Goal: Task Accomplishment & Management: Manage account settings

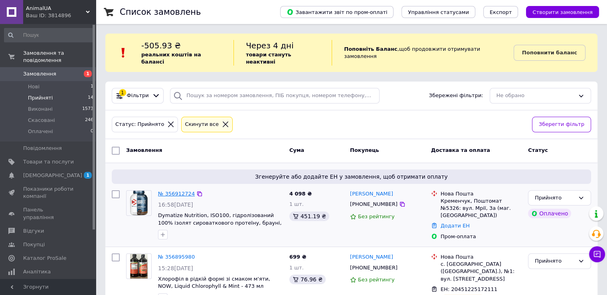
click at [178, 190] on link "№ 356912724" at bounding box center [176, 193] width 37 height 6
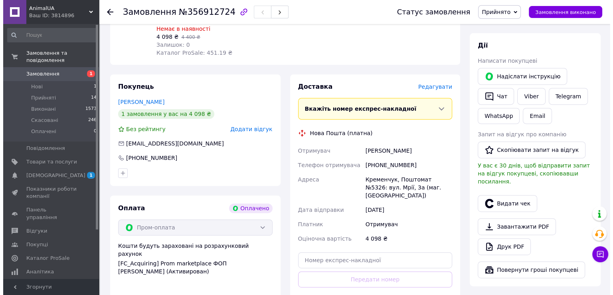
scroll to position [319, 0]
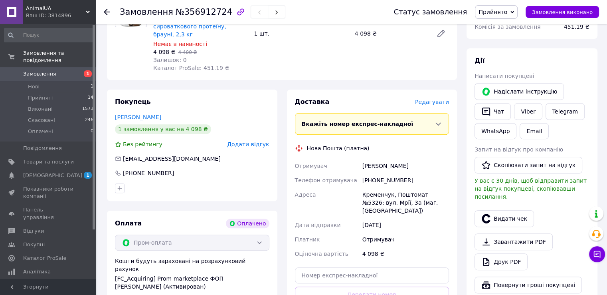
click at [433, 103] on span "Редагувати" at bounding box center [432, 102] width 34 height 6
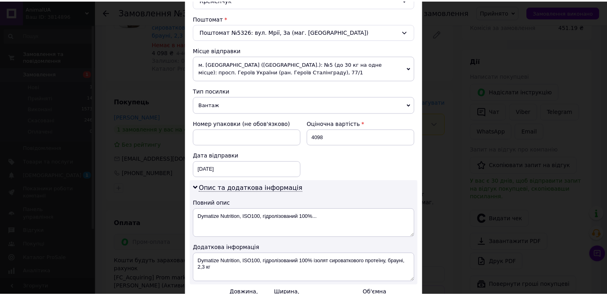
scroll to position [330, 0]
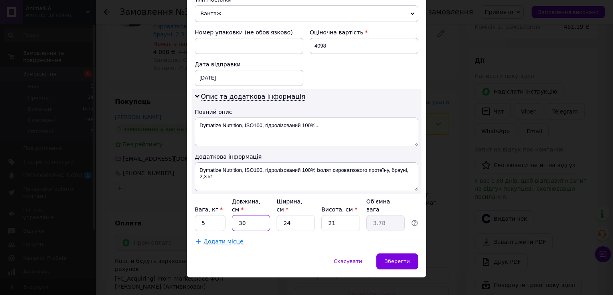
click at [246, 215] on input "30" at bounding box center [251, 223] width 38 height 16
type input "3"
type input "0.38"
type input "39"
type input "4.91"
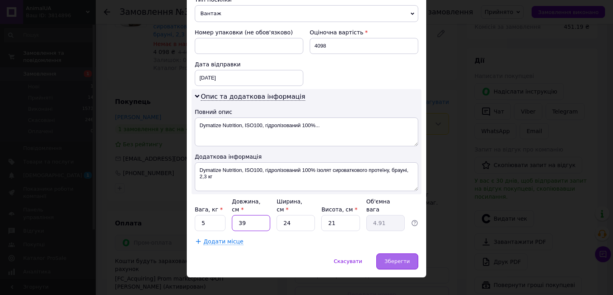
type input "39"
click at [400, 258] on span "Зберегти" at bounding box center [397, 261] width 25 height 6
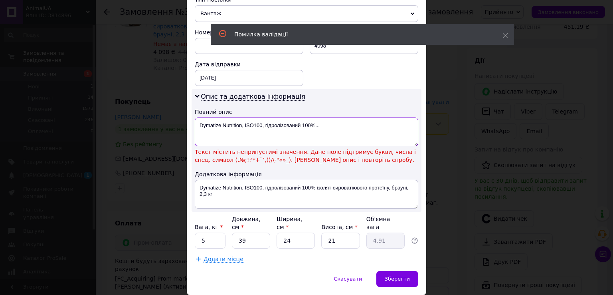
click at [313, 126] on textarea "Dymatize Nutrition, ISO100, гідролізований 100%..." at bounding box center [307, 131] width 224 height 29
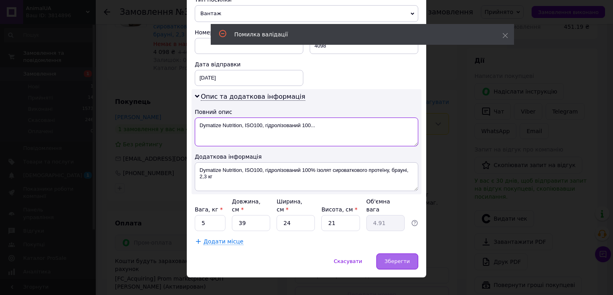
type textarea "Dymatize Nutrition, ISO100, гідролізований 100..."
click at [403, 258] on span "Зберегти" at bounding box center [397, 261] width 25 height 6
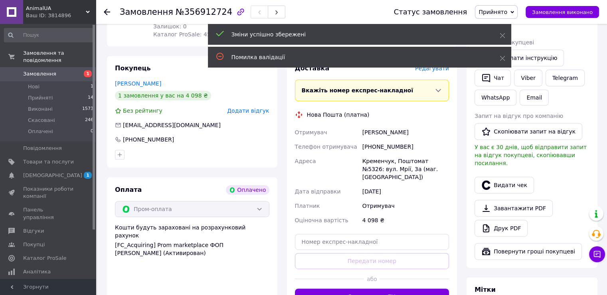
scroll to position [399, 0]
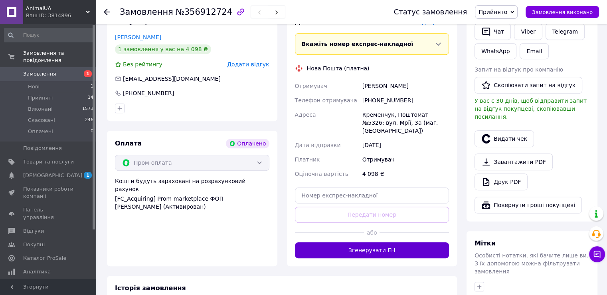
click at [378, 243] on button "Згенерувати ЕН" at bounding box center [372, 250] width 154 height 16
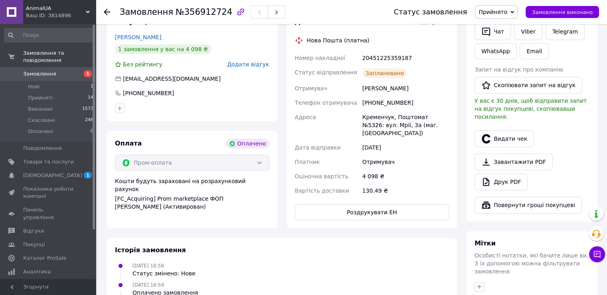
click at [107, 9] on use at bounding box center [107, 12] width 6 height 6
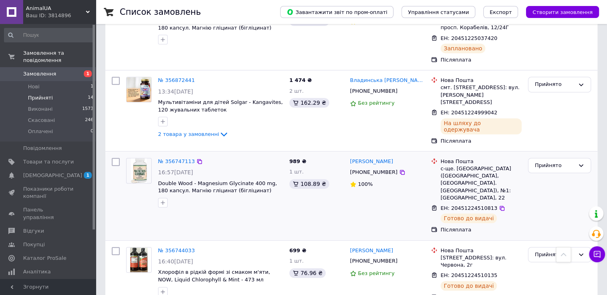
scroll to position [319, 0]
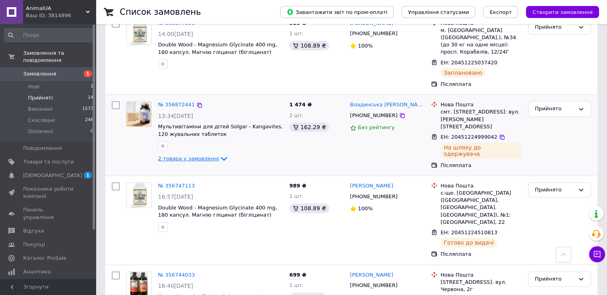
click at [219, 154] on icon at bounding box center [224, 159] width 10 height 10
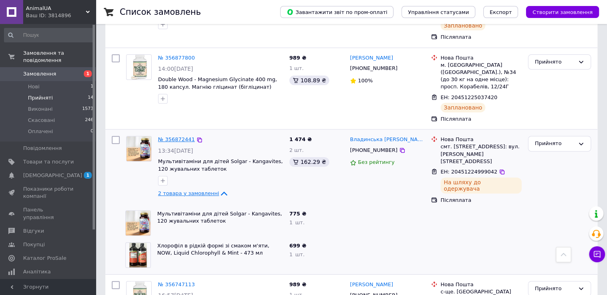
scroll to position [279, 0]
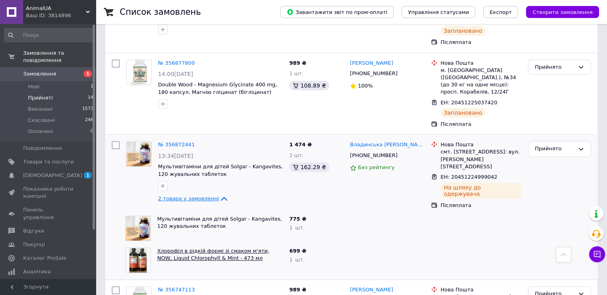
click at [186, 247] on link "Хлорофіл в рідкій формі зі смаком м'яти, NOW, Liquid Chlorophyll & Mint - 473 мл" at bounding box center [213, 254] width 112 height 14
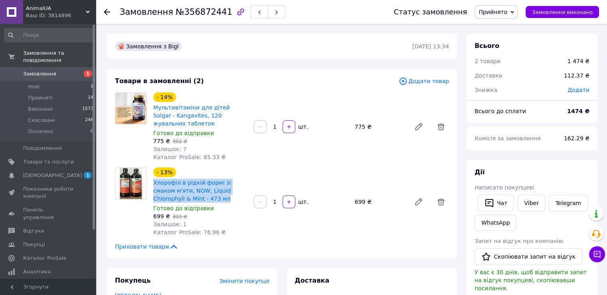
drag, startPoint x: 150, startPoint y: 174, endPoint x: 190, endPoint y: 190, distance: 42.6
click at [190, 190] on div "- 13% Хлорофіл в рідкій формі зі смаком м'яти, NOW, Liquid Chlorophyll & Mint -…" at bounding box center [200, 202] width 101 height 72
copy link "Хлорофіл в рідкій формі зі смаком м'яти, NOW, Liquid Chlorophyll & Mint - 473 мл"
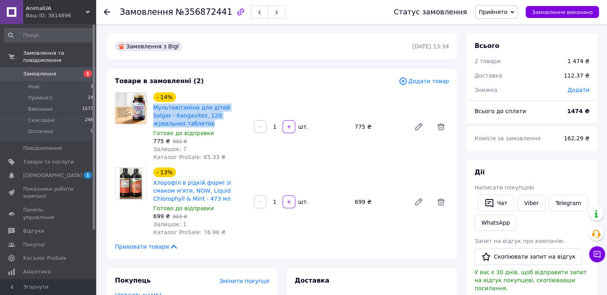
drag, startPoint x: 152, startPoint y: 105, endPoint x: 245, endPoint y: 117, distance: 93.7
click at [245, 117] on div "- 14% Мультивітаміни для дітей Solgar - Kangavites, 120 жувальних таблеток Гото…" at bounding box center [200, 127] width 101 height 72
copy link "Мультивітаміни для дітей Solgar - Kangavites, 120 жувальних таблеток"
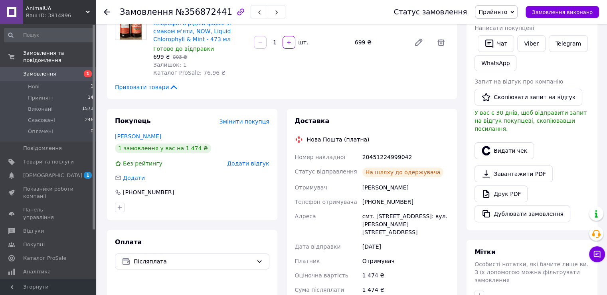
scroll to position [200, 0]
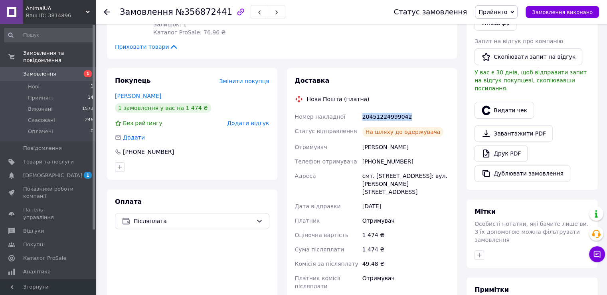
drag, startPoint x: 362, startPoint y: 108, endPoint x: 406, endPoint y: 112, distance: 44.1
click at [410, 111] on div "20451224999042" at bounding box center [406, 116] width 90 height 14
copy div "20451224999042"
click at [104, 13] on icon at bounding box center [107, 12] width 6 height 6
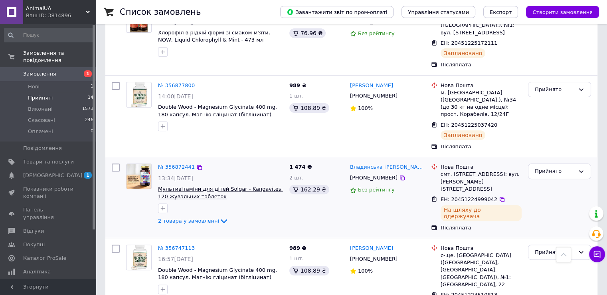
scroll to position [239, 0]
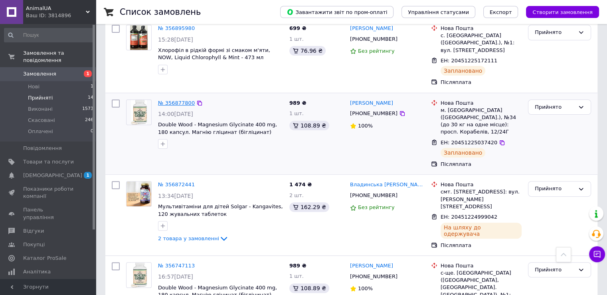
click at [172, 100] on link "№ 356877800" at bounding box center [176, 103] width 37 height 6
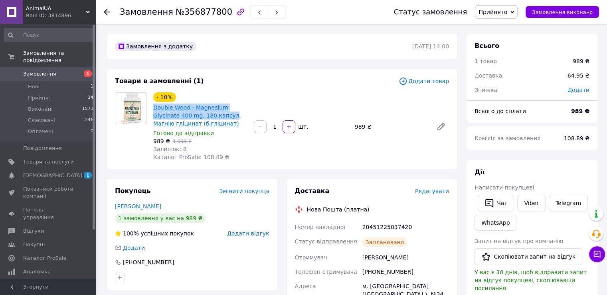
drag, startPoint x: 151, startPoint y: 106, endPoint x: 203, endPoint y: 115, distance: 52.4
click at [203, 115] on div "- 10% Double Wood - Magnesium Glycinate 400 mg, 180 капсул. Магнію гліцинат (бі…" at bounding box center [200, 127] width 101 height 72
copy link "Double Wood - Magnesium Glycinate 400 mg, 180 капсул"
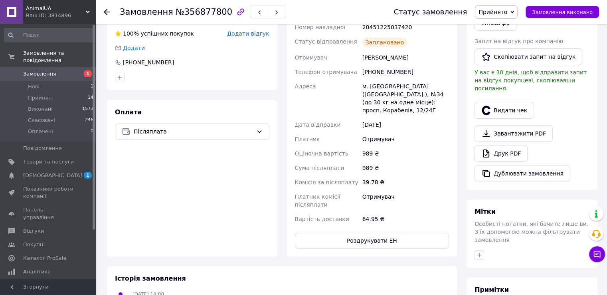
scroll to position [160, 0]
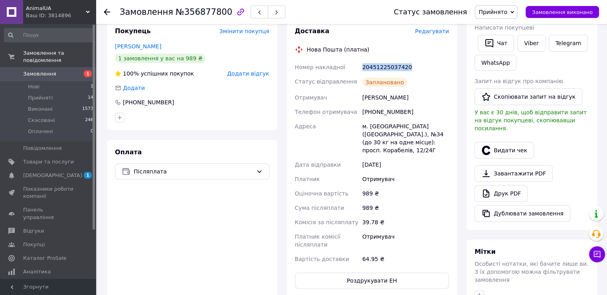
drag, startPoint x: 362, startPoint y: 67, endPoint x: 409, endPoint y: 67, distance: 46.3
click at [409, 67] on div "20451225037420" at bounding box center [406, 67] width 90 height 14
copy div "20451225037420"
click at [107, 11] on icon at bounding box center [107, 12] width 6 height 6
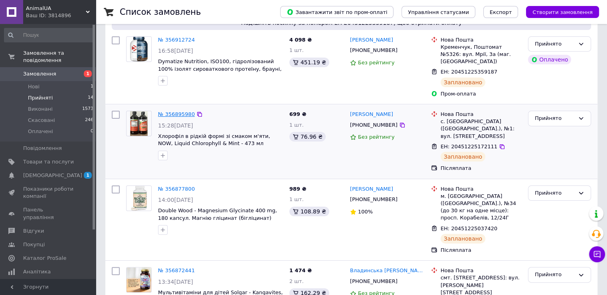
scroll to position [200, 0]
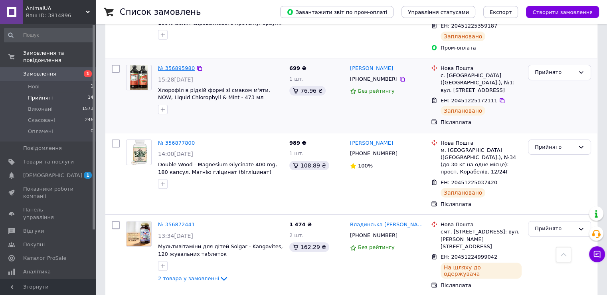
click at [172, 65] on link "№ 356895980" at bounding box center [176, 68] width 37 height 6
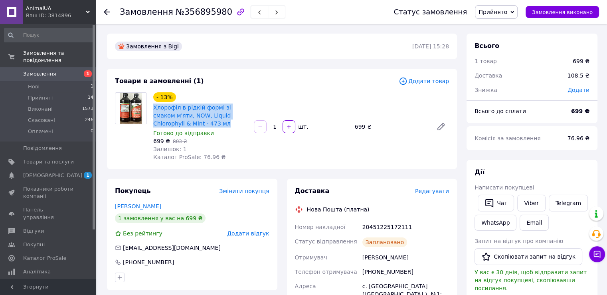
drag, startPoint x: 151, startPoint y: 106, endPoint x: 188, endPoint y: 123, distance: 40.4
click at [188, 123] on div "- 13% Хлорофіл в рідкій формі зі смаком м'яти, NOW, Liquid Chlorophyll & Mint -…" at bounding box center [200, 127] width 101 height 72
copy link "Хлорофіл в рідкій формі зі смаком м'яти, NOW, Liquid Chlorophyll & Mint - 473 мл"
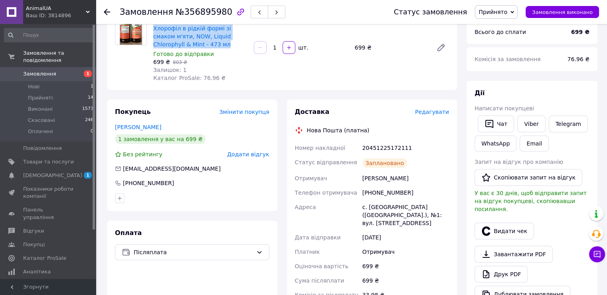
scroll to position [80, 0]
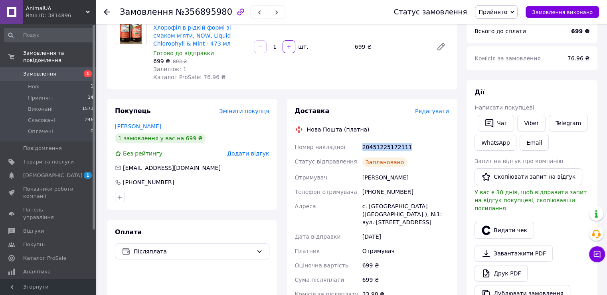
drag, startPoint x: 362, startPoint y: 146, endPoint x: 406, endPoint y: 149, distance: 43.6
click at [406, 149] on div "20451225172111" at bounding box center [406, 147] width 90 height 14
copy div "20451225172111"
drag, startPoint x: 123, startPoint y: 168, endPoint x: 171, endPoint y: 168, distance: 47.9
click at [171, 168] on div "chernik8600@bk.ru" at bounding box center [171, 168] width 99 height 8
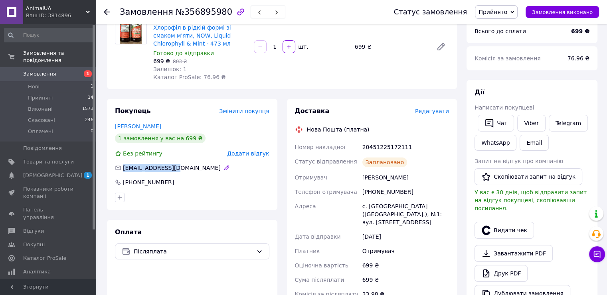
copy span "chernik8600@bk.ru"
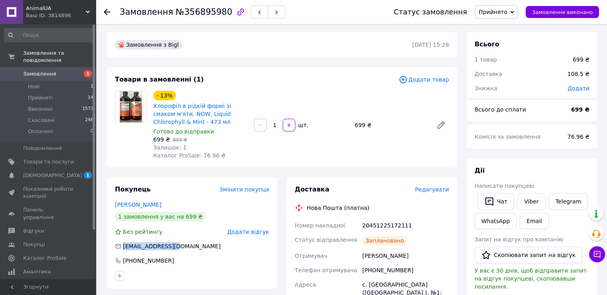
scroll to position [0, 0]
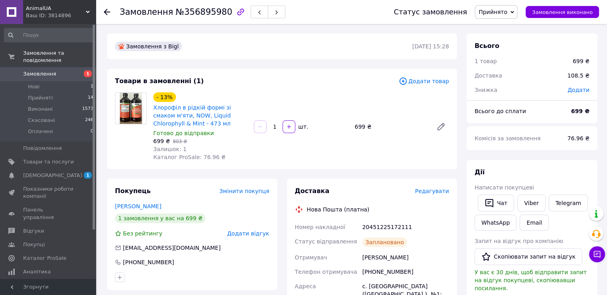
click at [107, 10] on icon at bounding box center [107, 12] width 6 height 6
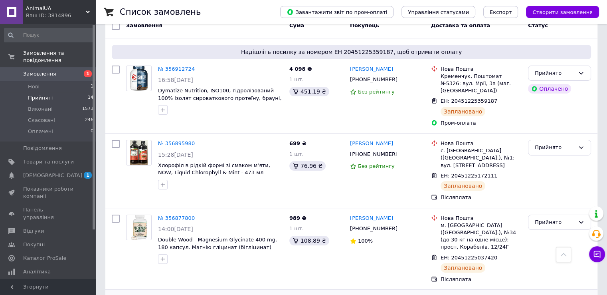
scroll to position [80, 0]
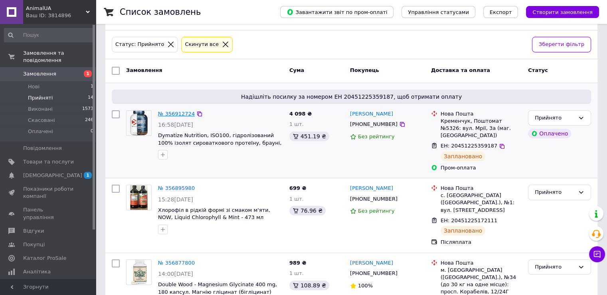
click at [179, 111] on link "№ 356912724" at bounding box center [176, 114] width 37 height 6
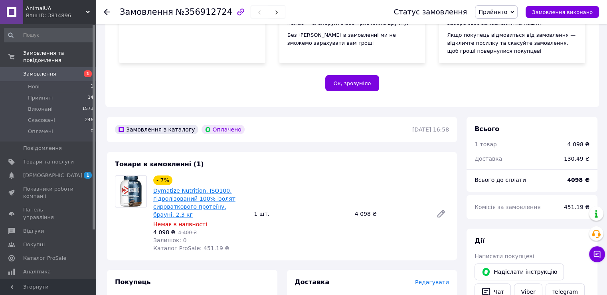
scroll to position [239, 0]
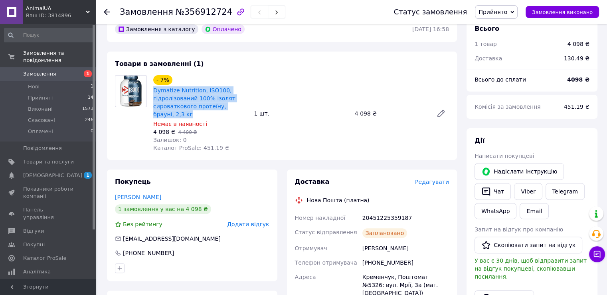
drag, startPoint x: 151, startPoint y: 90, endPoint x: 168, endPoint y: 116, distance: 31.7
click at [168, 116] on div "- 7% Dymatize Nutrition, ISO100, гідролізований 100% ізолят сироваткового проте…" at bounding box center [200, 113] width 101 height 80
copy link "Dymatize Nutrition, ISO100, гідролізований 100% ізолят сироваткового протеїну, …"
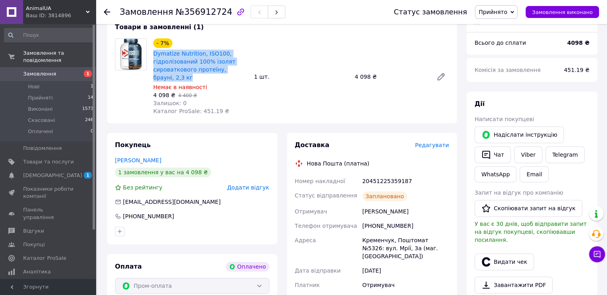
scroll to position [319, 0]
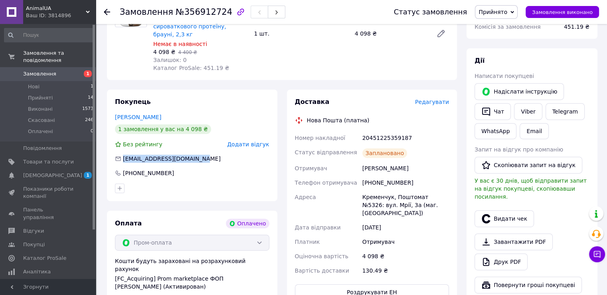
drag, startPoint x: 121, startPoint y: 159, endPoint x: 194, endPoint y: 160, distance: 73.1
click at [194, 160] on div "[EMAIL_ADDRESS][DOMAIN_NAME]" at bounding box center [192, 158] width 156 height 8
copy span "[EMAIL_ADDRESS][DOMAIN_NAME]"
click at [107, 10] on icon at bounding box center [107, 12] width 6 height 6
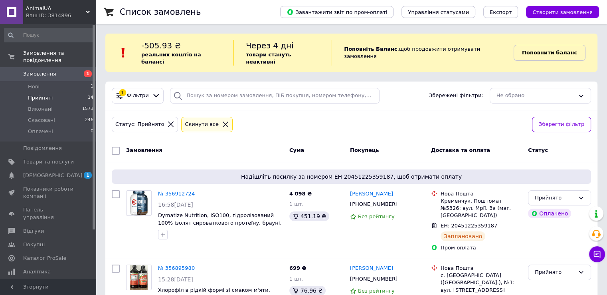
click at [542, 51] on b "Поповнити баланс" at bounding box center [549, 52] width 55 height 6
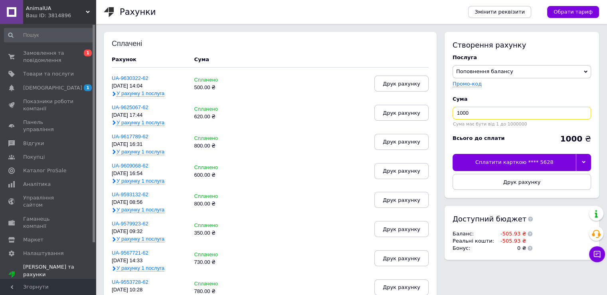
click at [482, 112] on input "1000" at bounding box center [522, 113] width 138 height 13
type input "1"
type input "506"
click at [504, 160] on div "Сплатити карткою **** 5628" at bounding box center [514, 162] width 123 height 17
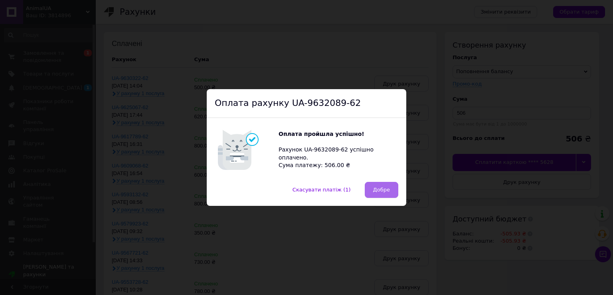
click at [378, 188] on span "Добре" at bounding box center [381, 189] width 17 height 6
